Goal: Find specific page/section: Find specific page/section

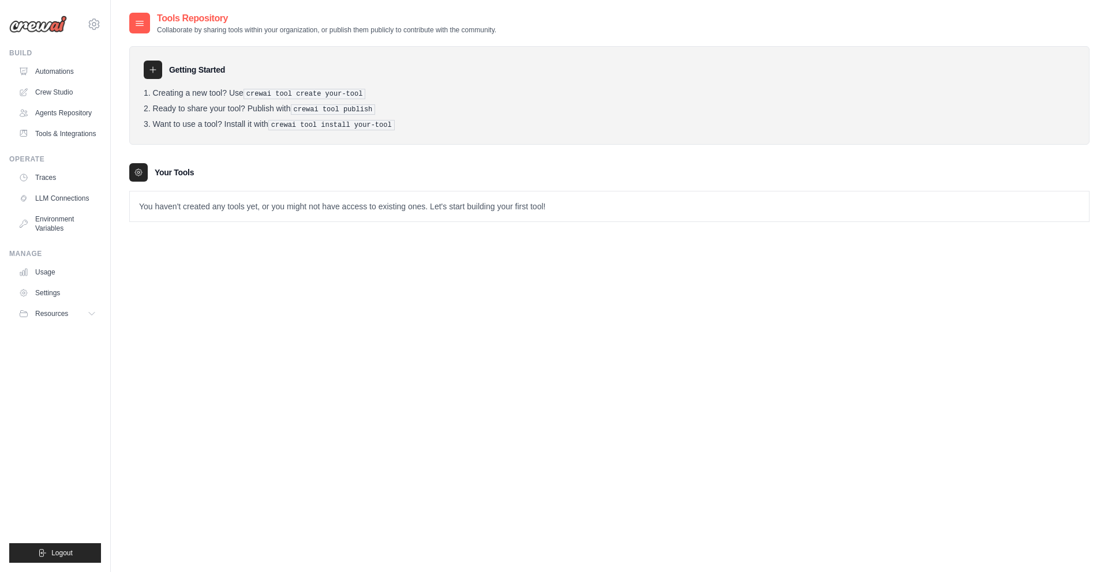
click at [1011, 39] on div "Getting Started Creating a new tool? Use crewai tool create your-tool Ready to …" at bounding box center [609, 128] width 960 height 187
click at [1019, 16] on div "Tools Repository Collaborate by sharing tools within your organization, or publ…" at bounding box center [609, 23] width 960 height 23
click at [61, 255] on div "Manage" at bounding box center [55, 253] width 92 height 9
click at [99, 310] on button "Resources" at bounding box center [58, 314] width 87 height 18
click at [93, 311] on icon at bounding box center [92, 313] width 9 height 9
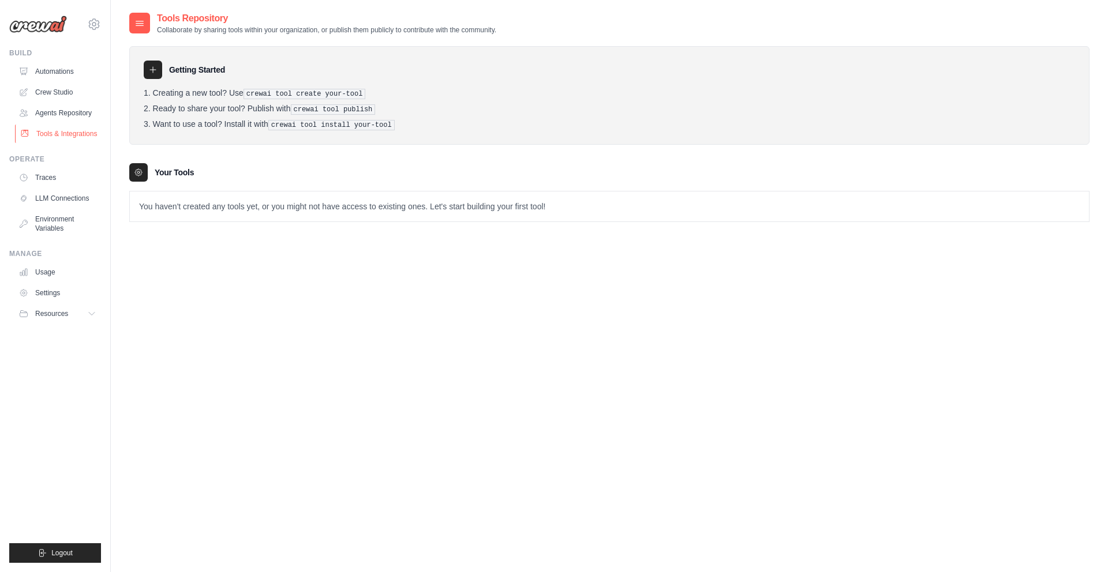
click at [67, 132] on link "Tools & Integrations" at bounding box center [58, 134] width 87 height 18
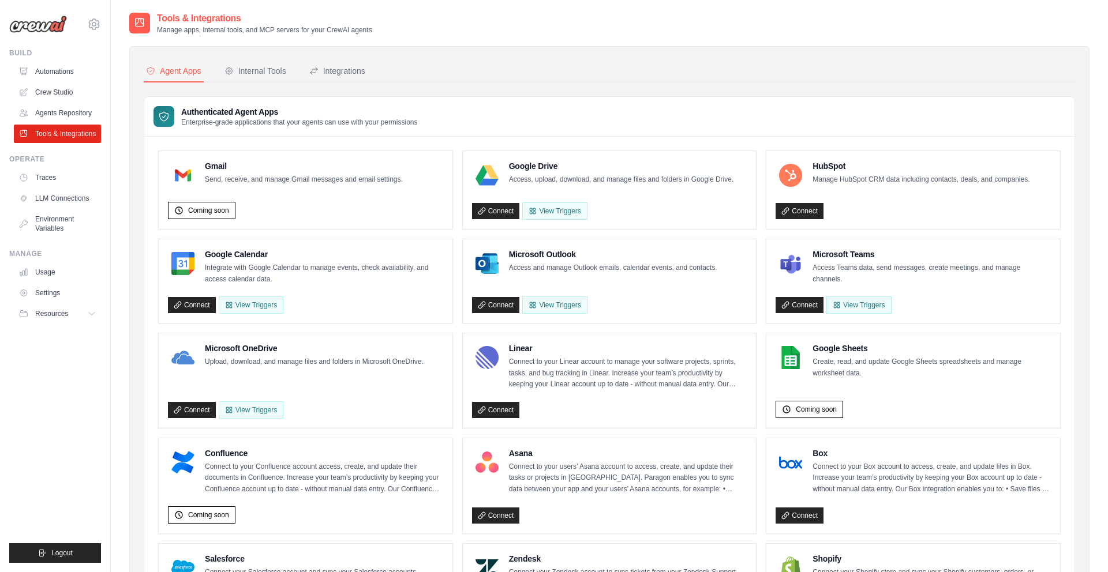
scroll to position [1, 0]
